Goal: Task Accomplishment & Management: Use online tool/utility

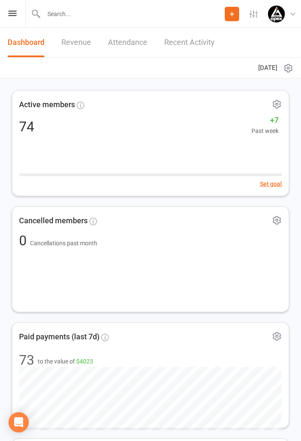
click at [13, 15] on icon at bounding box center [12, 14] width 8 height 6
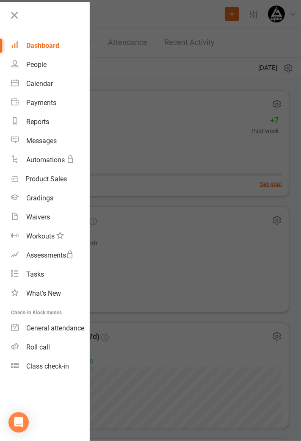
click at [55, 368] on div "Class check-in" at bounding box center [47, 366] width 43 height 8
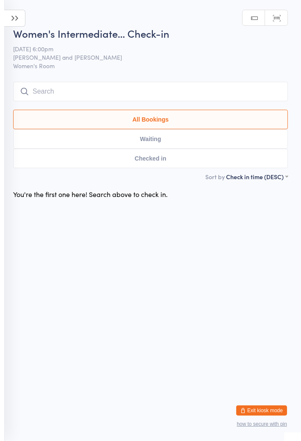
click at [14, 24] on icon at bounding box center [14, 18] width 21 height 17
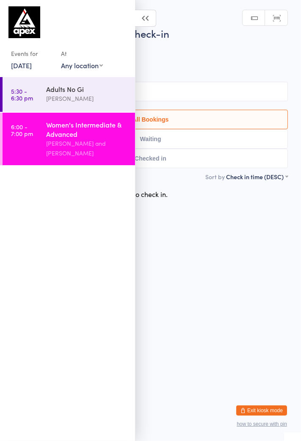
click at [32, 69] on link "[DATE]" at bounding box center [21, 65] width 21 height 9
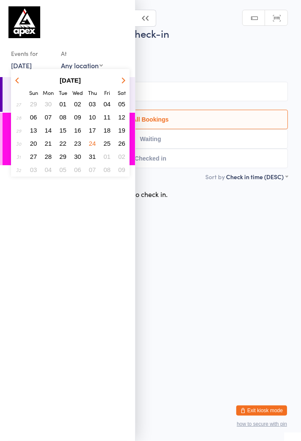
click at [119, 84] on button "button" at bounding box center [122, 79] width 13 height 11
click at [108, 133] on span "15" at bounding box center [107, 130] width 7 height 7
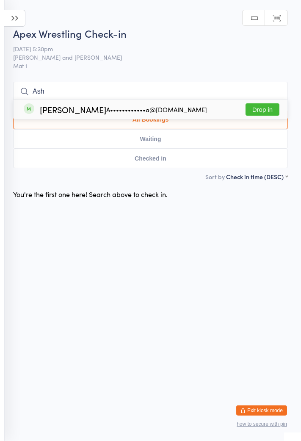
type input "Ash"
click at [81, 113] on div "[PERSON_NAME] A••••••••••••a@[DOMAIN_NAME]" at bounding box center [123, 109] width 167 height 7
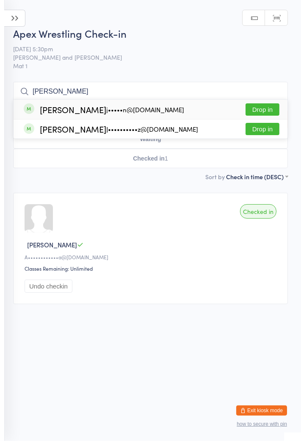
type input "[PERSON_NAME]"
click at [77, 135] on div "[PERSON_NAME] J••••••••••z@[DOMAIN_NAME] Drop in" at bounding box center [151, 128] width 274 height 19
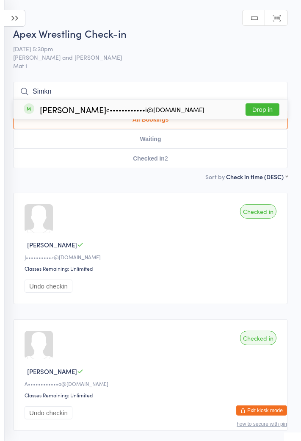
type input "Simkn"
click at [47, 108] on div "[PERSON_NAME] c••••••••••••i@[DOMAIN_NAME]" at bounding box center [122, 109] width 165 height 7
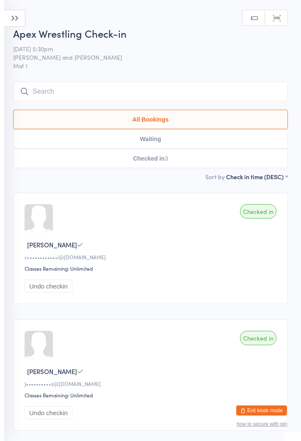
click at [185, 95] on input "search" at bounding box center [150, 91] width 275 height 19
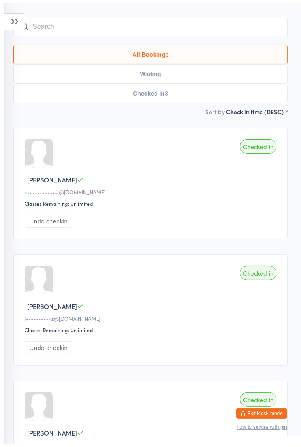
scroll to position [82, 0]
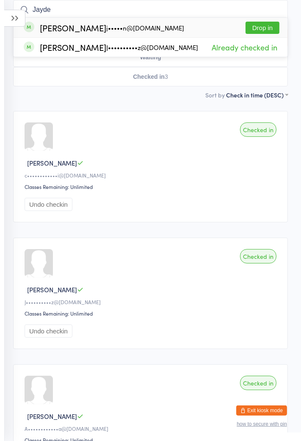
type input "Jayde"
click at [134, 30] on div "j•••••n@[DOMAIN_NAME]" at bounding box center [145, 28] width 78 height 7
